Goal: Task Accomplishment & Management: Manage account settings

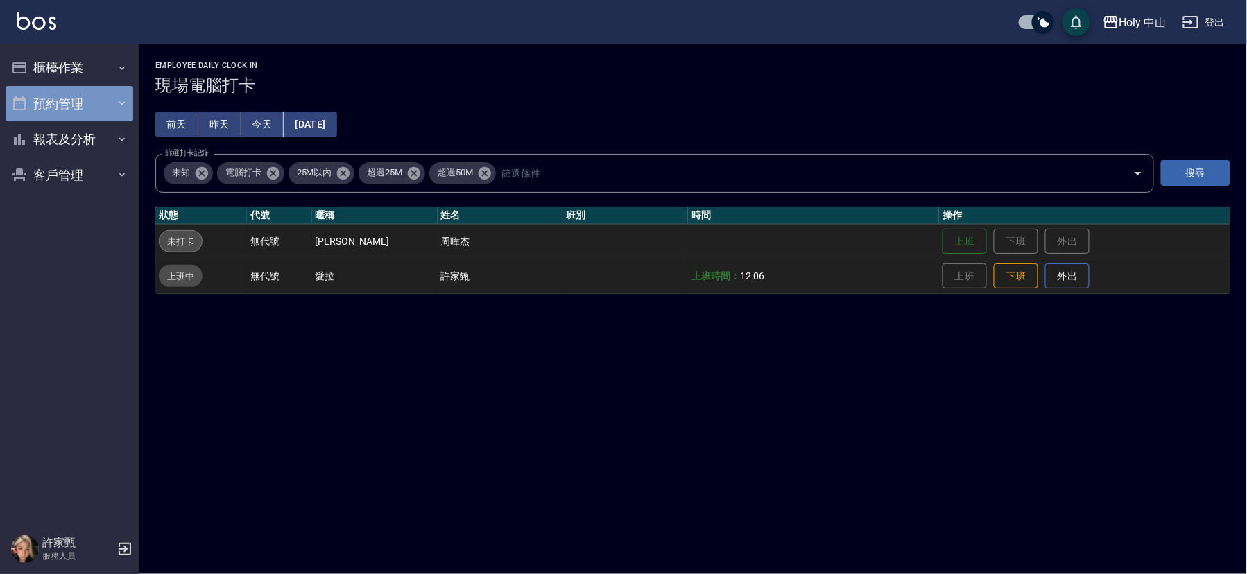
click at [82, 101] on button "預約管理" at bounding box center [70, 104] width 128 height 36
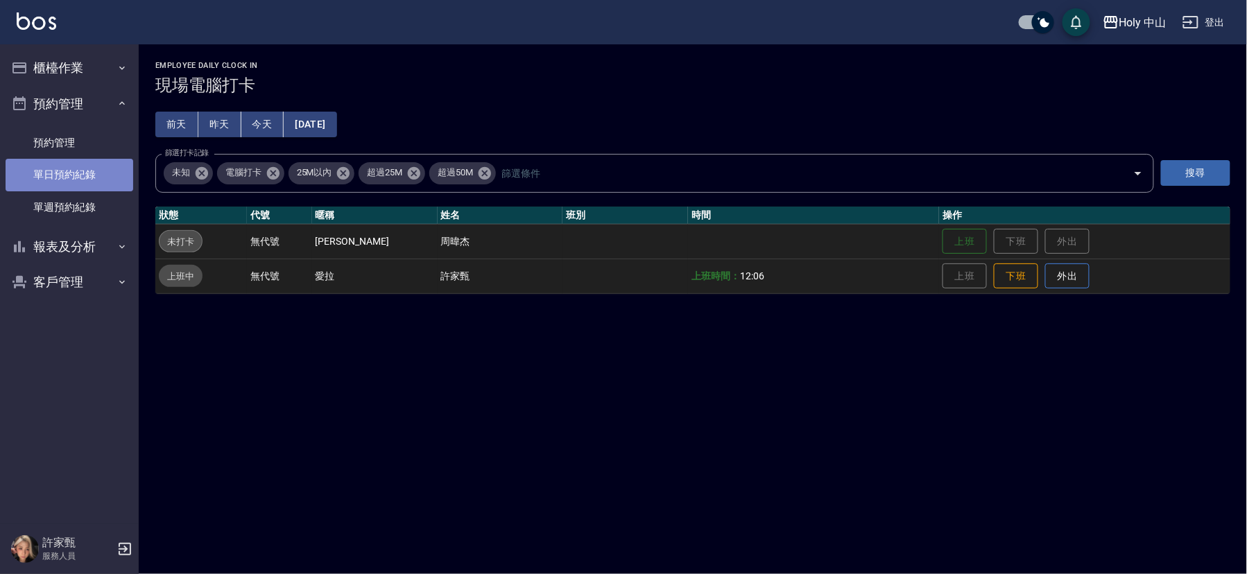
click at [94, 179] on link "單日預約紀錄" at bounding box center [70, 175] width 128 height 32
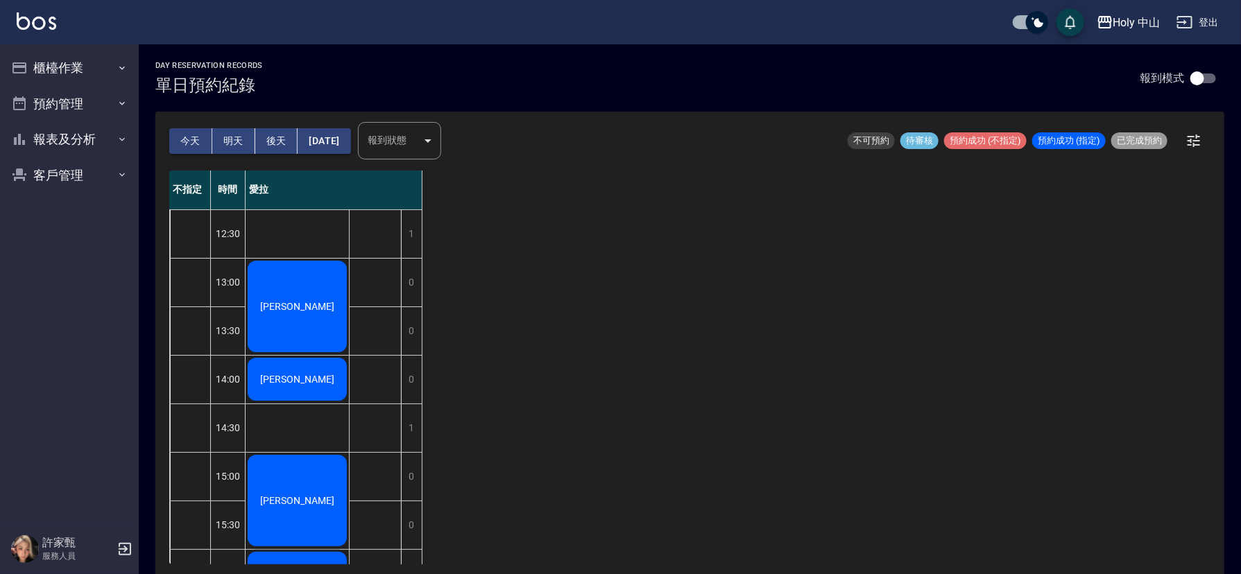
click at [232, 132] on button "明天" at bounding box center [233, 141] width 43 height 26
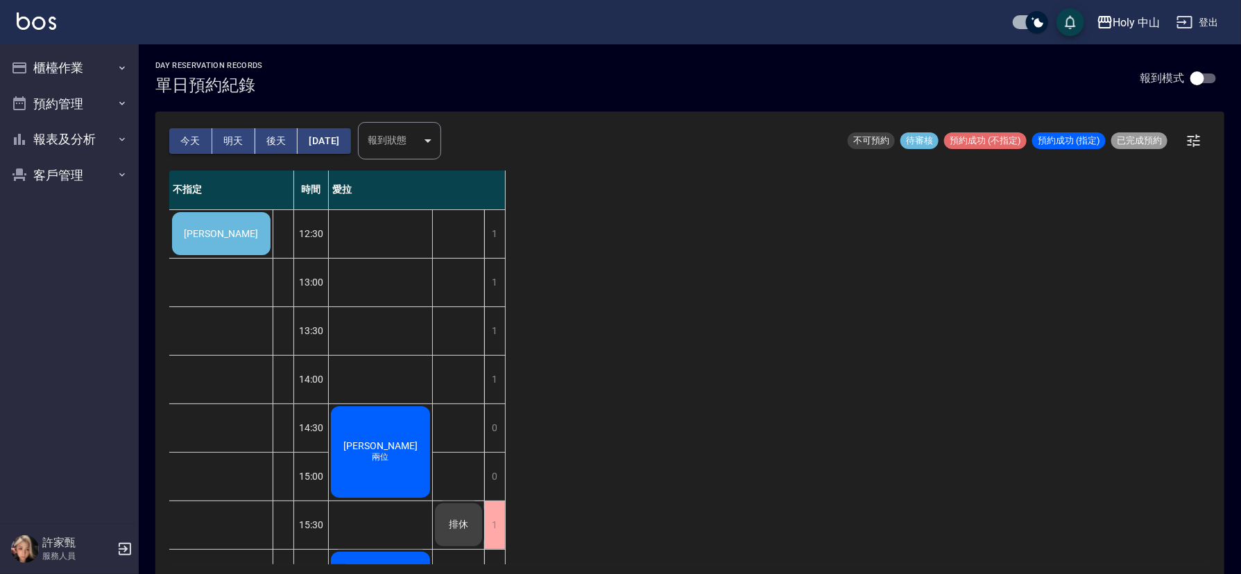
click at [236, 235] on span "[PERSON_NAME]" at bounding box center [222, 233] width 80 height 11
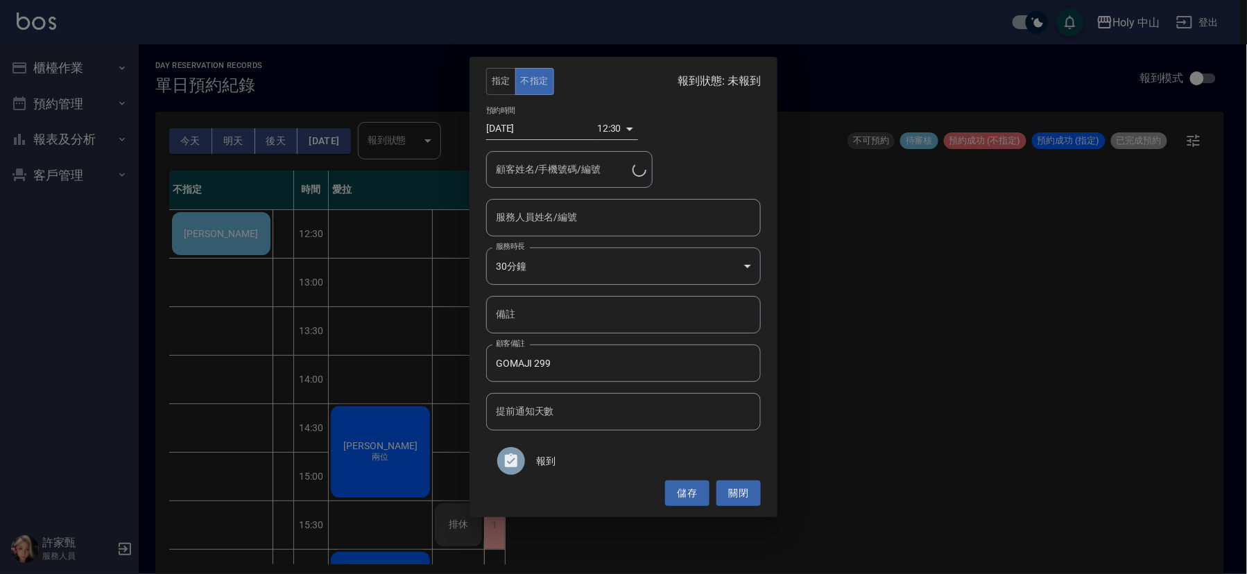
type input "[PERSON_NAME]/0916083803/"
click at [640, 224] on input "服務人員姓名/編號" at bounding box center [624, 217] width 262 height 24
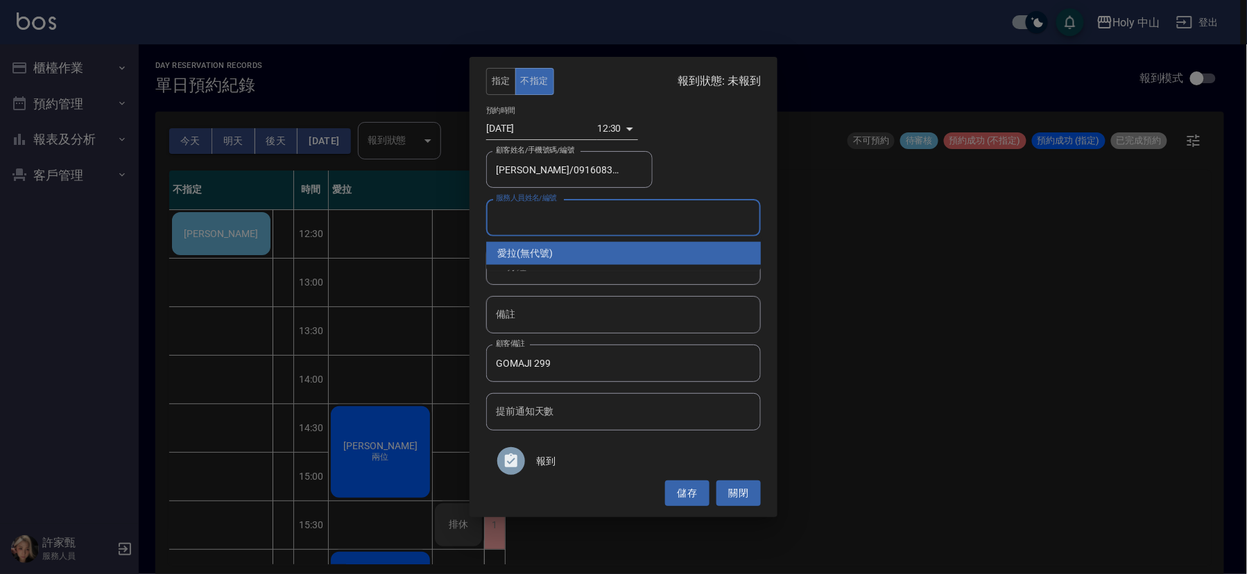
click at [588, 258] on div "愛拉 (無代號)" at bounding box center [623, 253] width 275 height 23
type input "愛拉(無代號)"
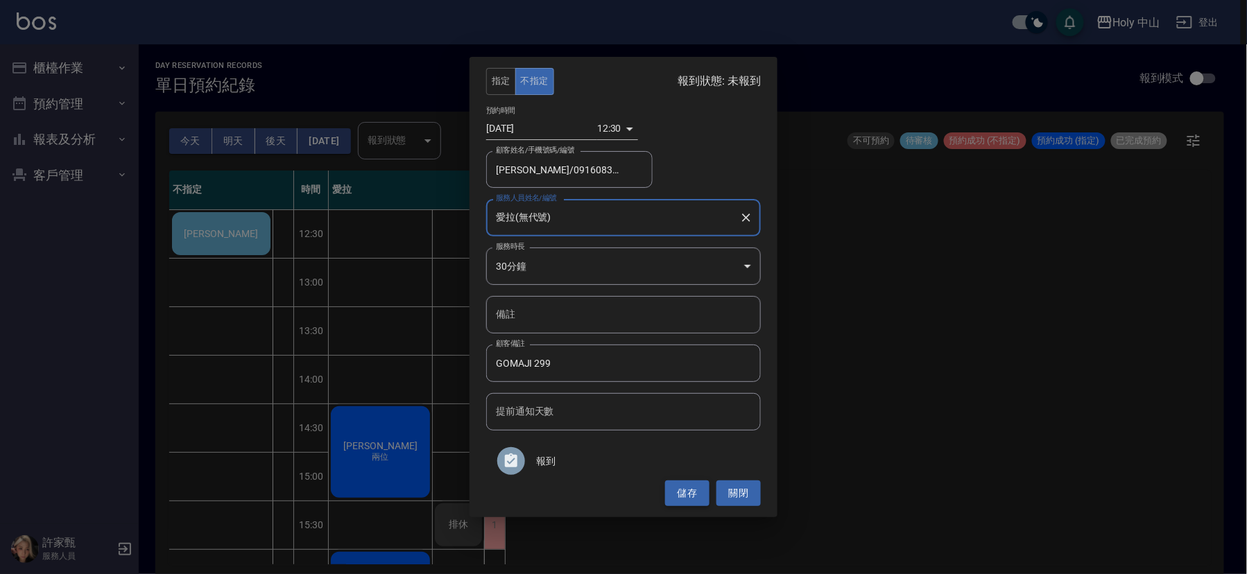
click at [689, 494] on button "儲存" at bounding box center [687, 494] width 44 height 26
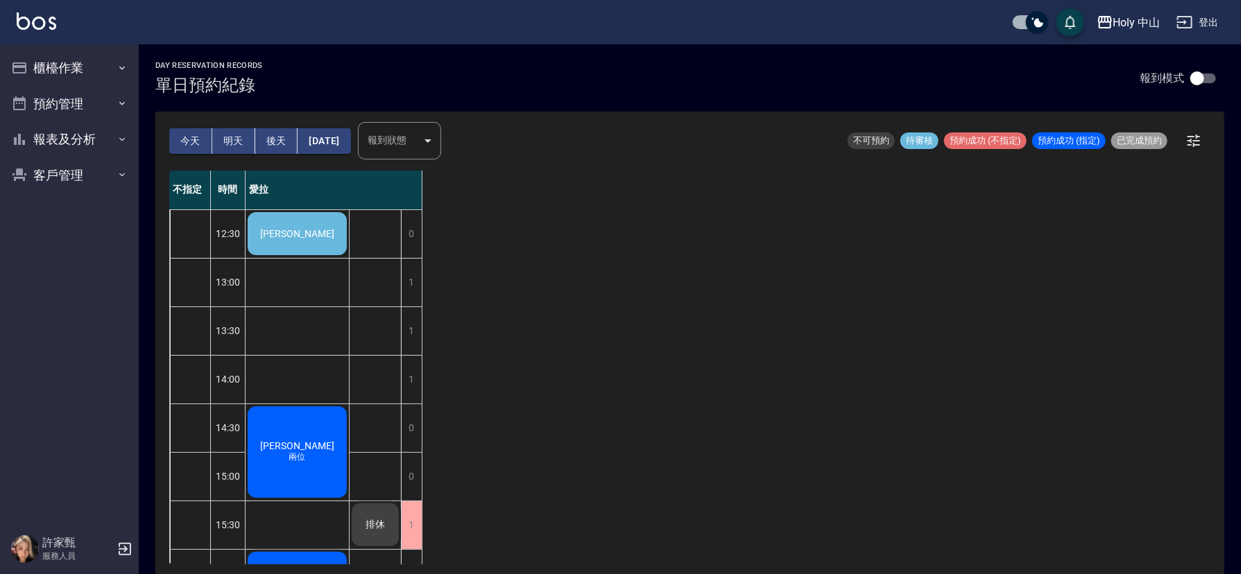
click at [307, 230] on span "[PERSON_NAME]" at bounding box center [297, 233] width 80 height 11
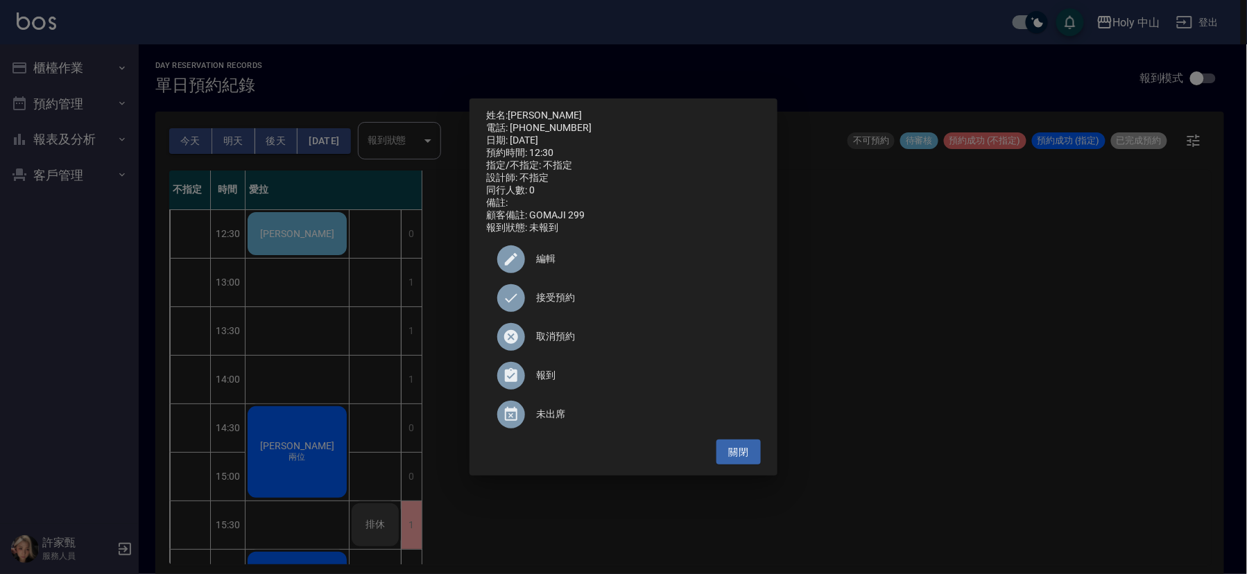
click at [518, 341] on icon at bounding box center [511, 337] width 14 height 14
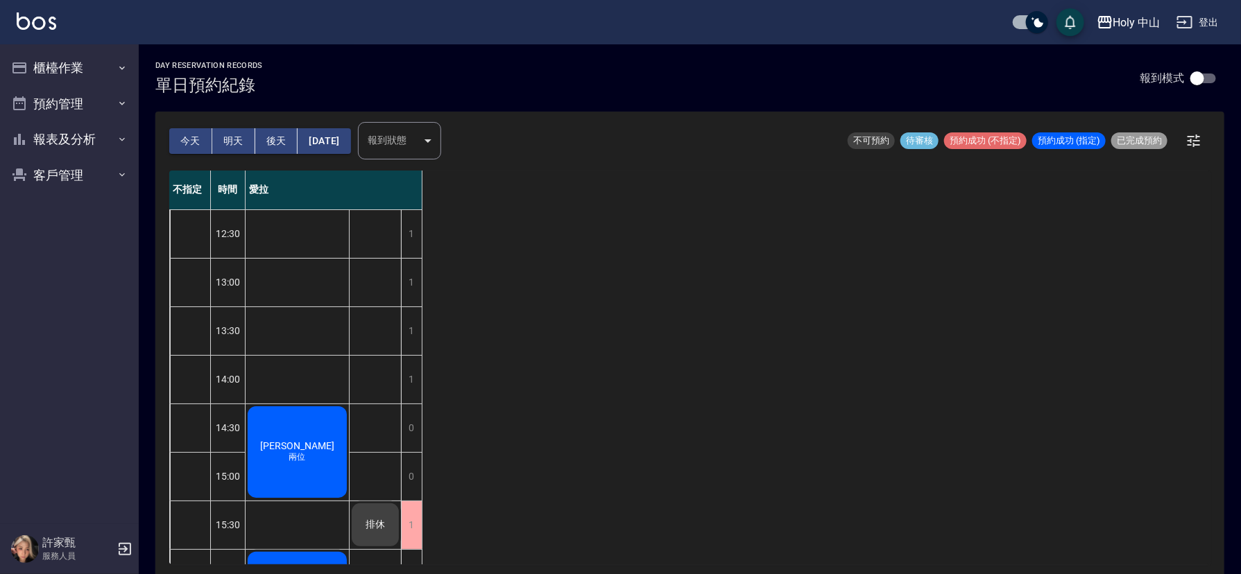
click at [333, 135] on button "[DATE]" at bounding box center [324, 141] width 53 height 26
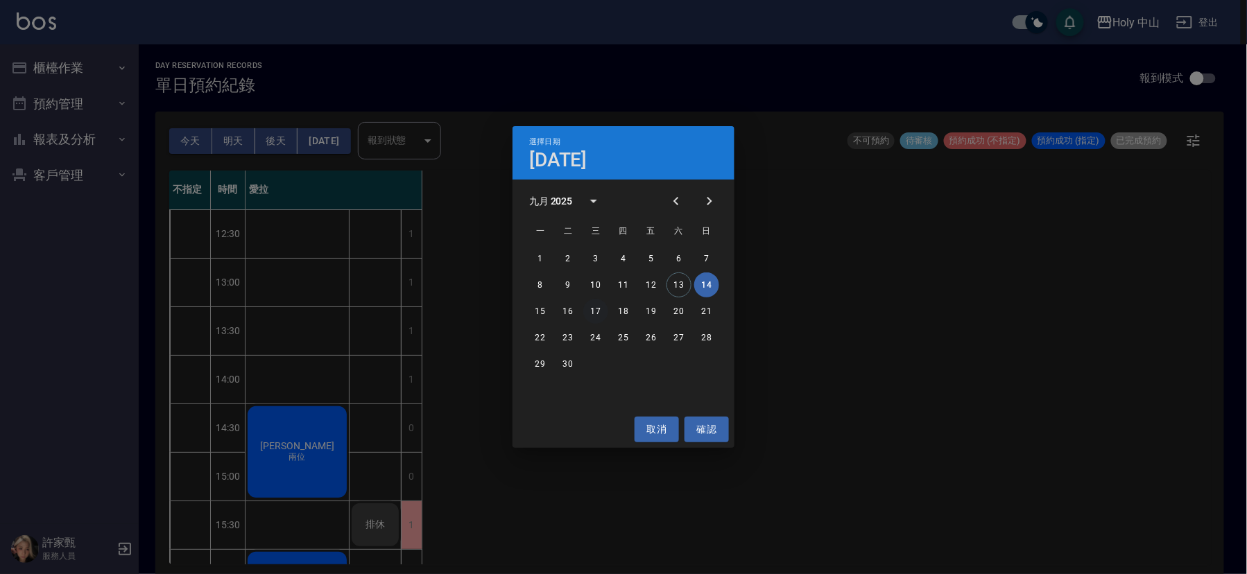
click at [595, 307] on button "17" at bounding box center [595, 311] width 25 height 25
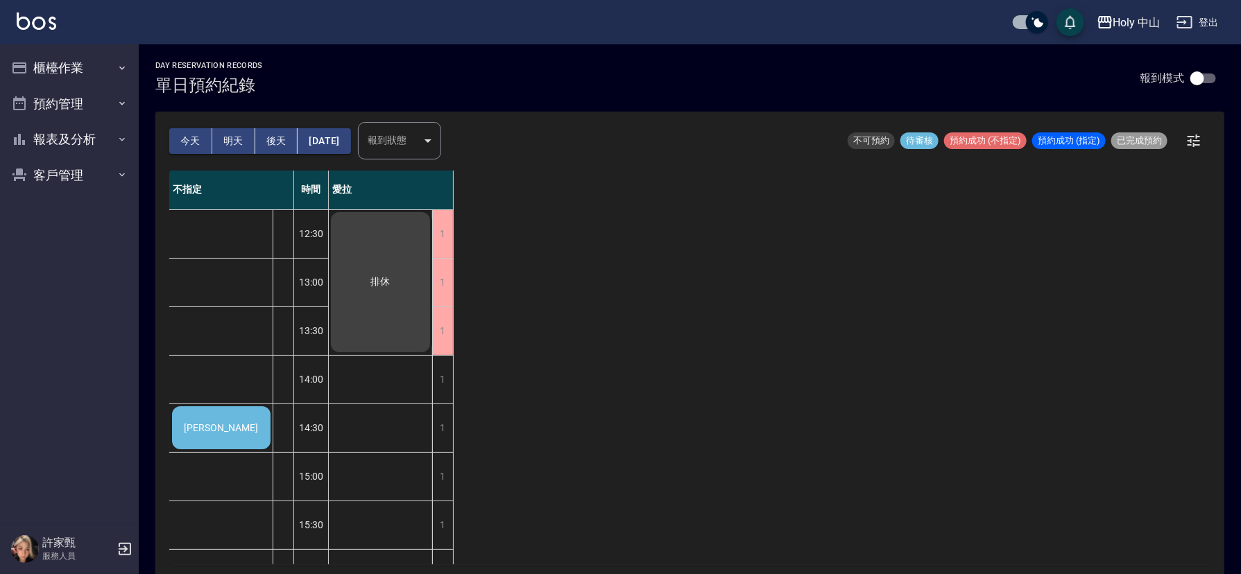
click at [212, 429] on span "黃立澤" at bounding box center [222, 427] width 80 height 11
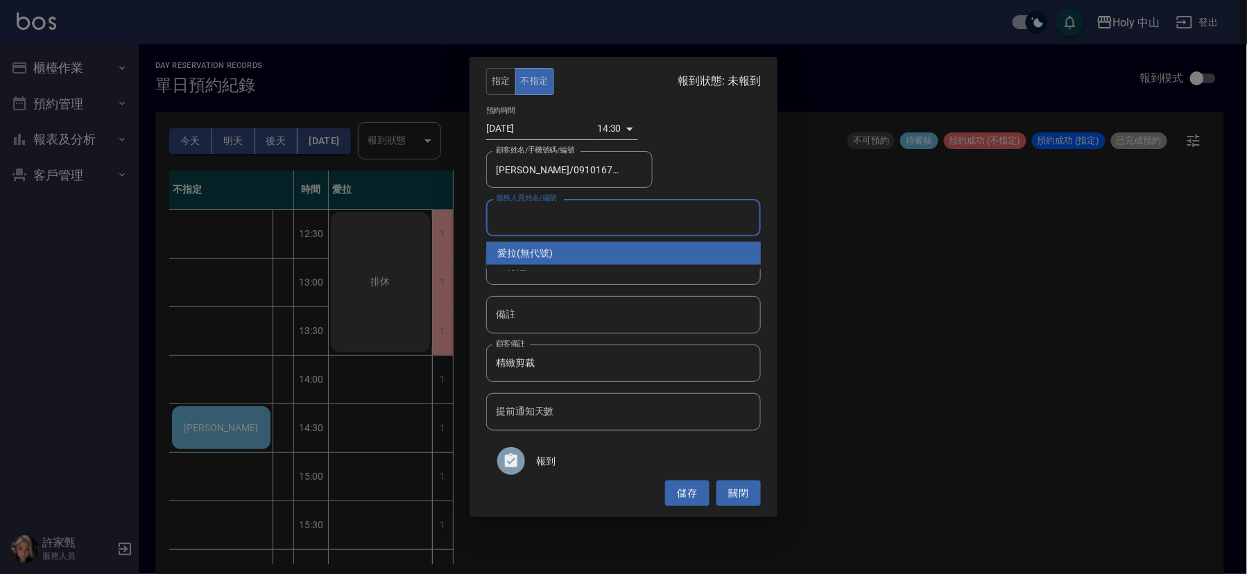
click at [617, 224] on input "服務人員姓名/編號" at bounding box center [624, 217] width 262 height 24
click at [588, 262] on div "愛拉 (無代號)" at bounding box center [623, 253] width 275 height 23
type input "愛拉(無代號)"
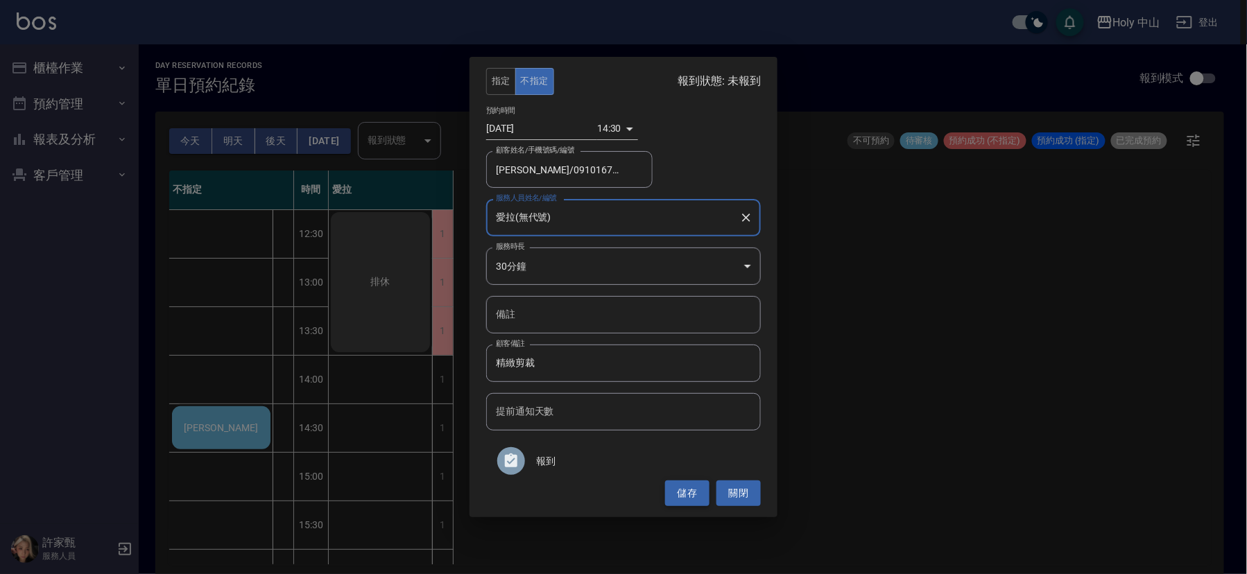
click at [678, 495] on button "儲存" at bounding box center [687, 494] width 44 height 26
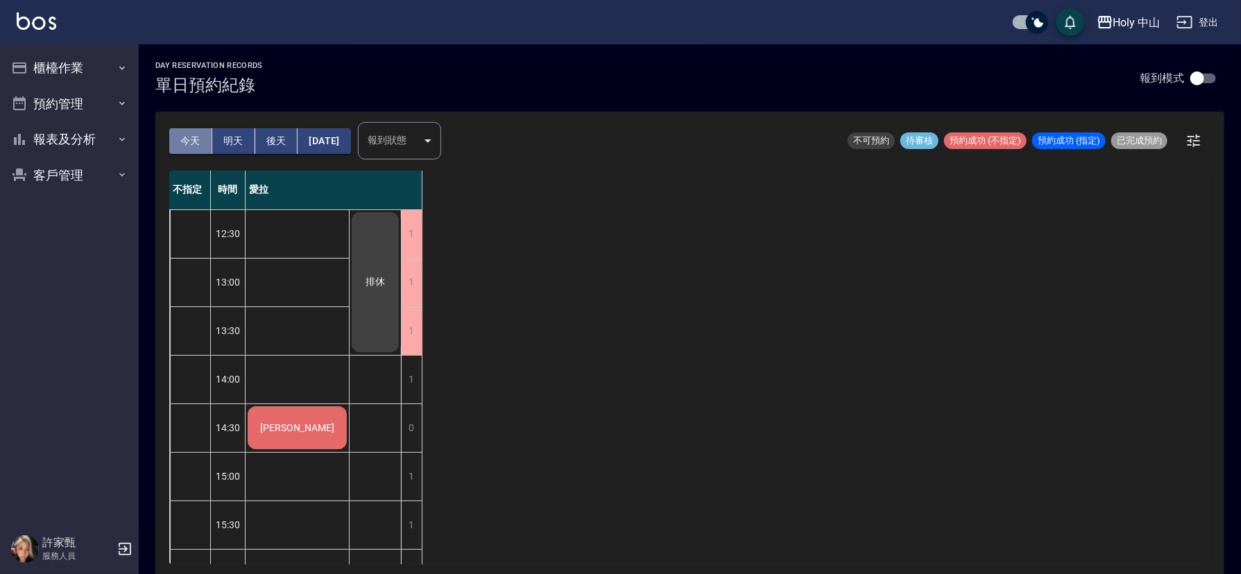
click at [194, 138] on button "今天" at bounding box center [190, 141] width 43 height 26
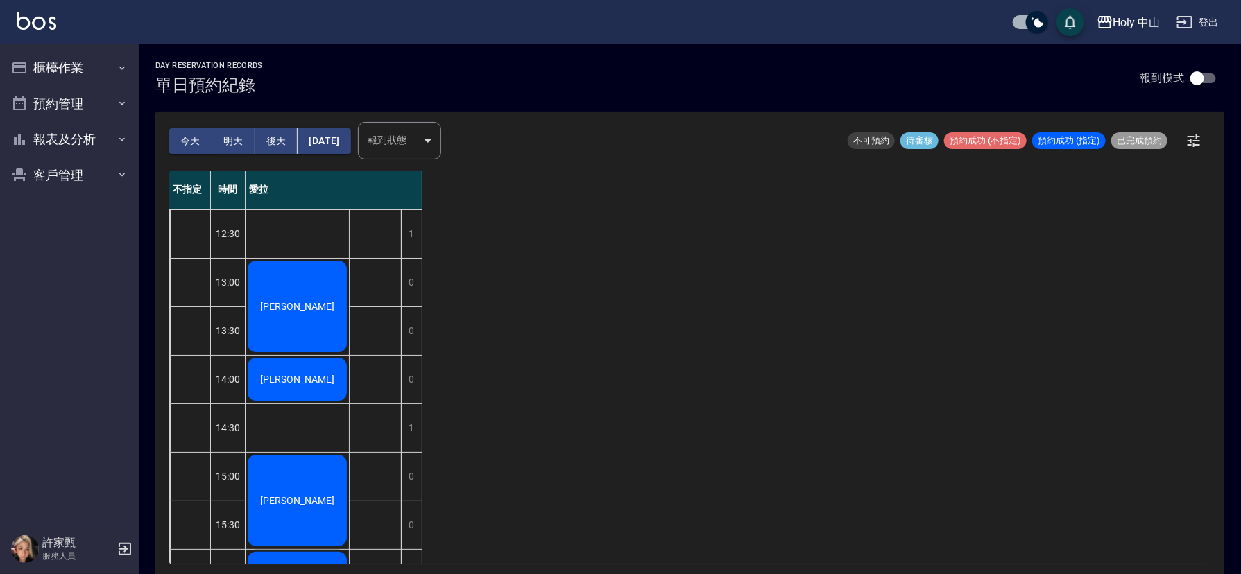
click at [236, 144] on button "明天" at bounding box center [233, 141] width 43 height 26
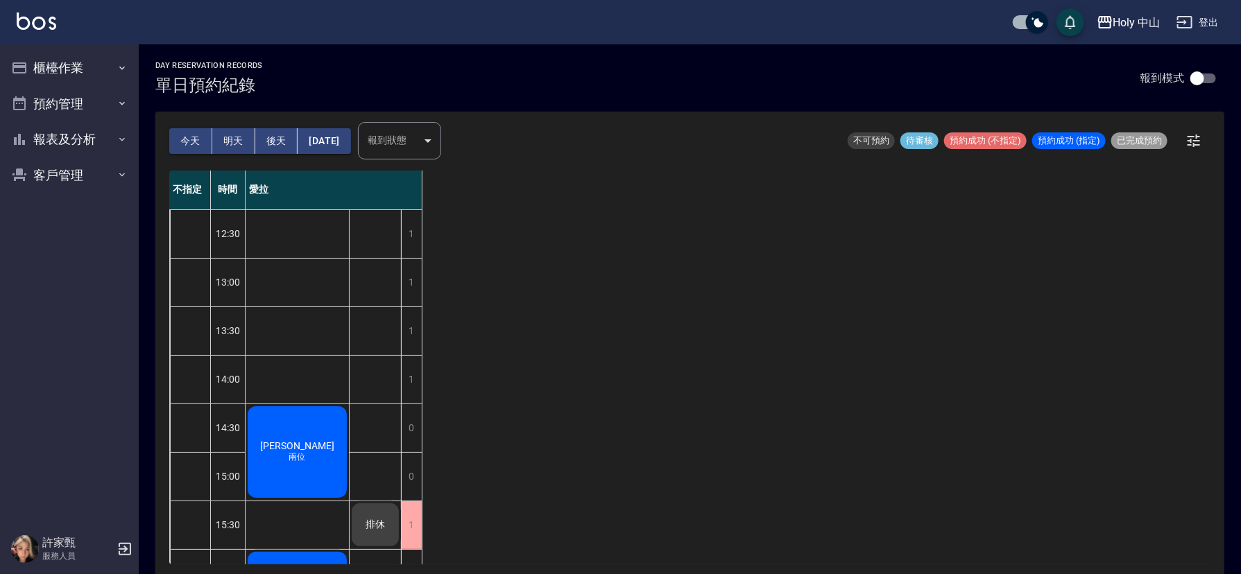
click at [187, 137] on button "今天" at bounding box center [190, 141] width 43 height 26
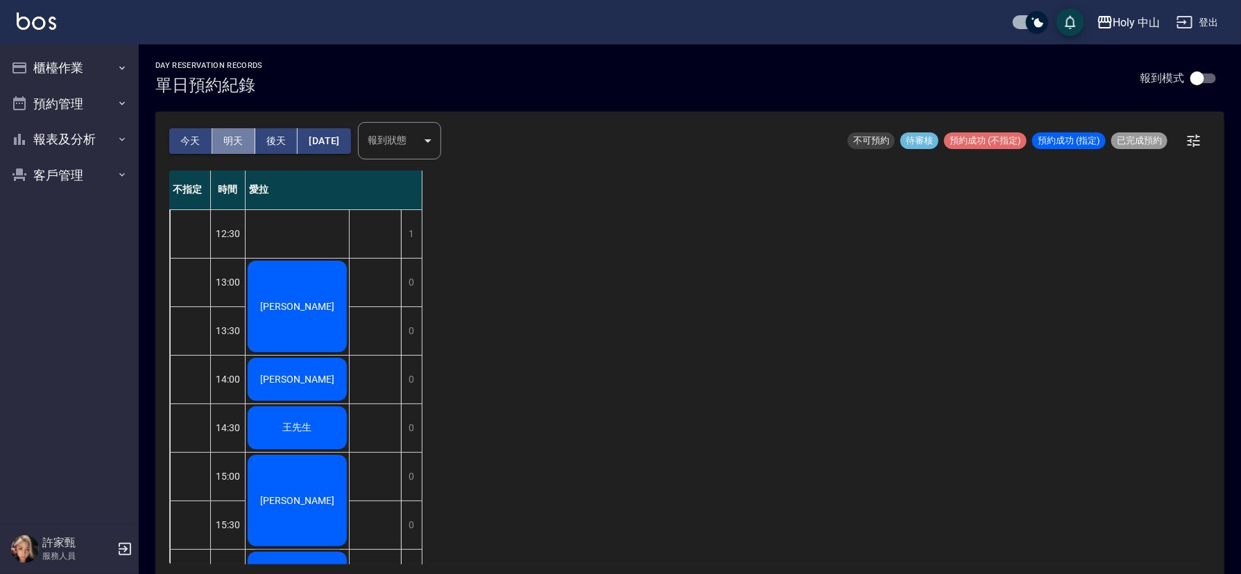
click at [225, 141] on button "明天" at bounding box center [233, 141] width 43 height 26
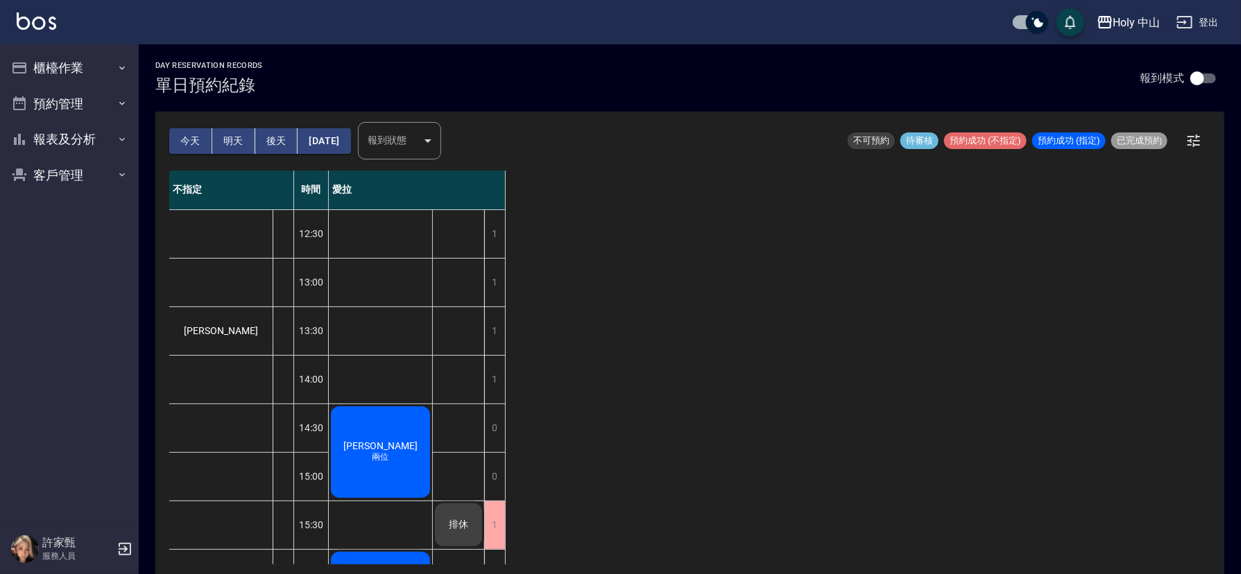
click at [214, 334] on span "薛先生" at bounding box center [222, 330] width 80 height 11
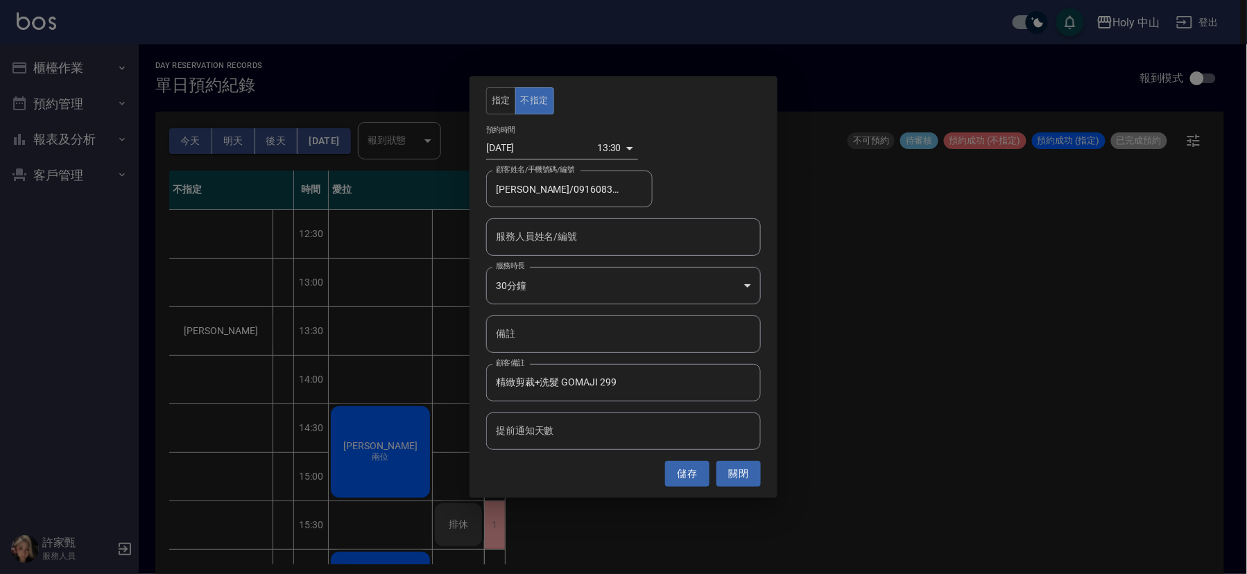
click at [934, 400] on div "指定 不指定 預約時間 2025/09/14 13:30 1757827800000 顧客姓名/手機號碼/編號 薛先生/0916083803/ 顧客姓名/手機…" at bounding box center [623, 287] width 1247 height 574
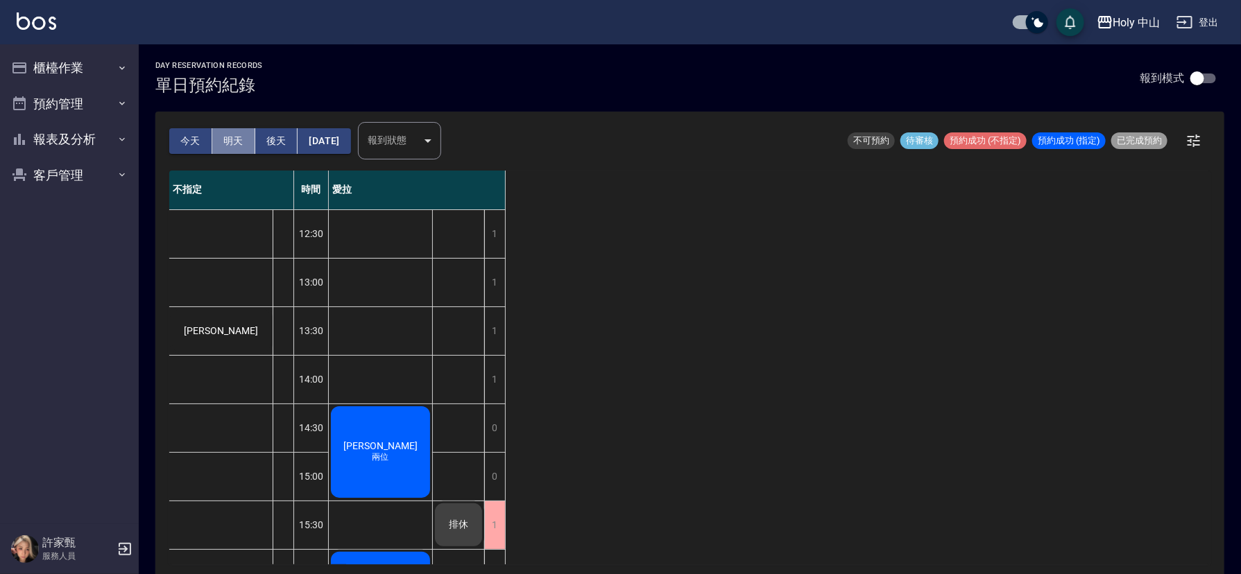
click at [225, 137] on button "明天" at bounding box center [233, 141] width 43 height 26
click at [230, 333] on span "薛先生" at bounding box center [222, 330] width 80 height 11
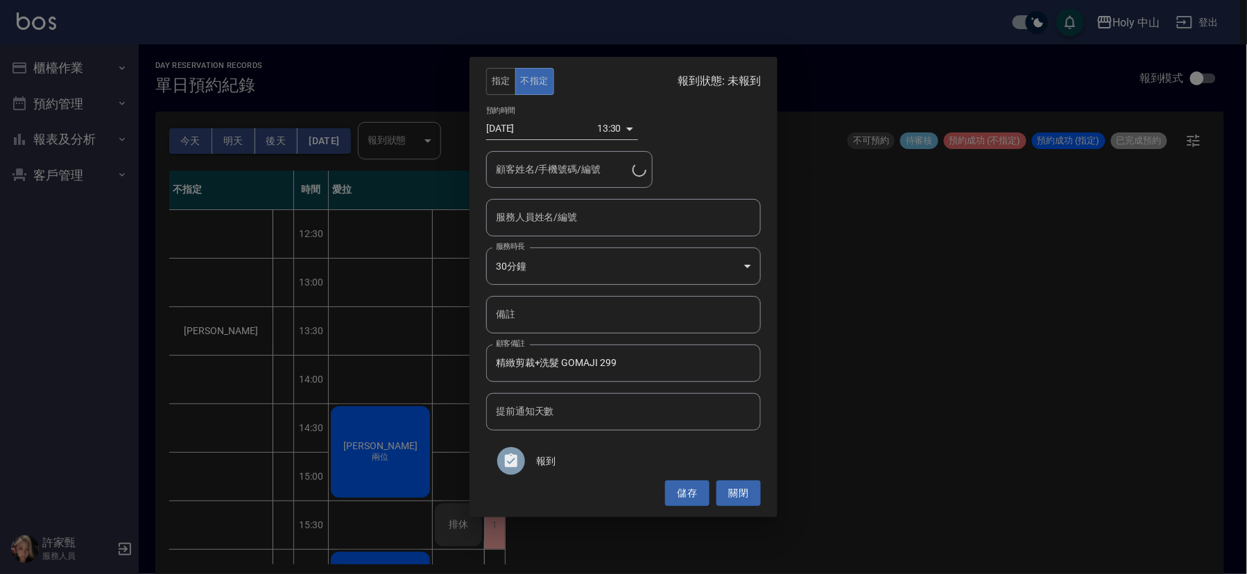
type input "薛先生/0916083803/"
click at [739, 493] on button "關閉" at bounding box center [739, 494] width 44 height 26
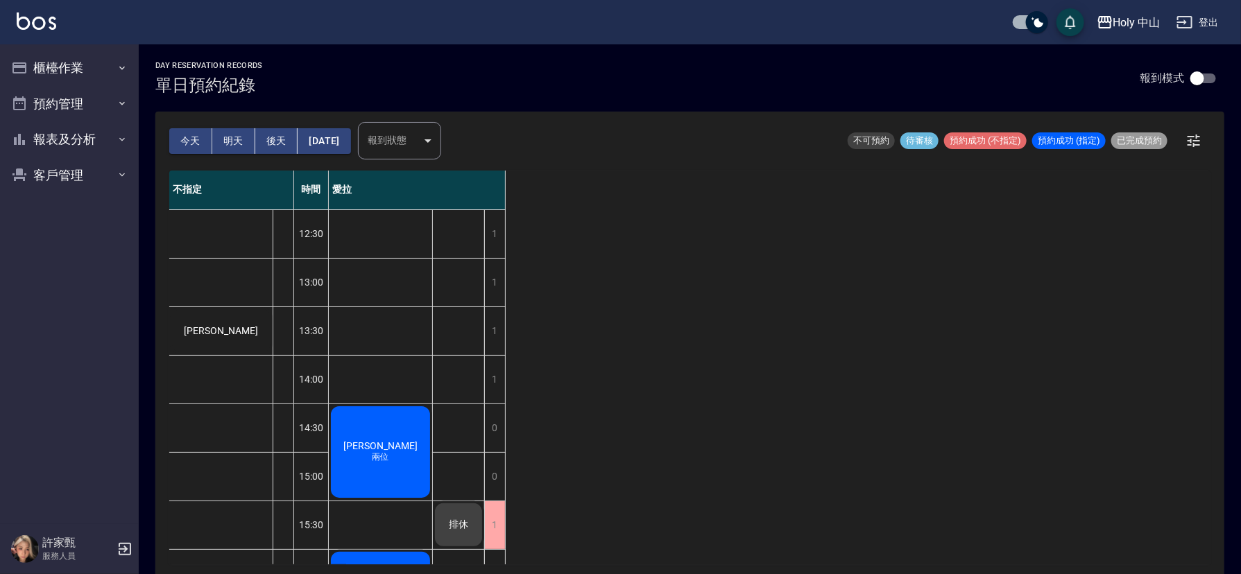
click at [230, 326] on span "薛先生" at bounding box center [222, 330] width 80 height 11
